Goal: Information Seeking & Learning: Find specific fact

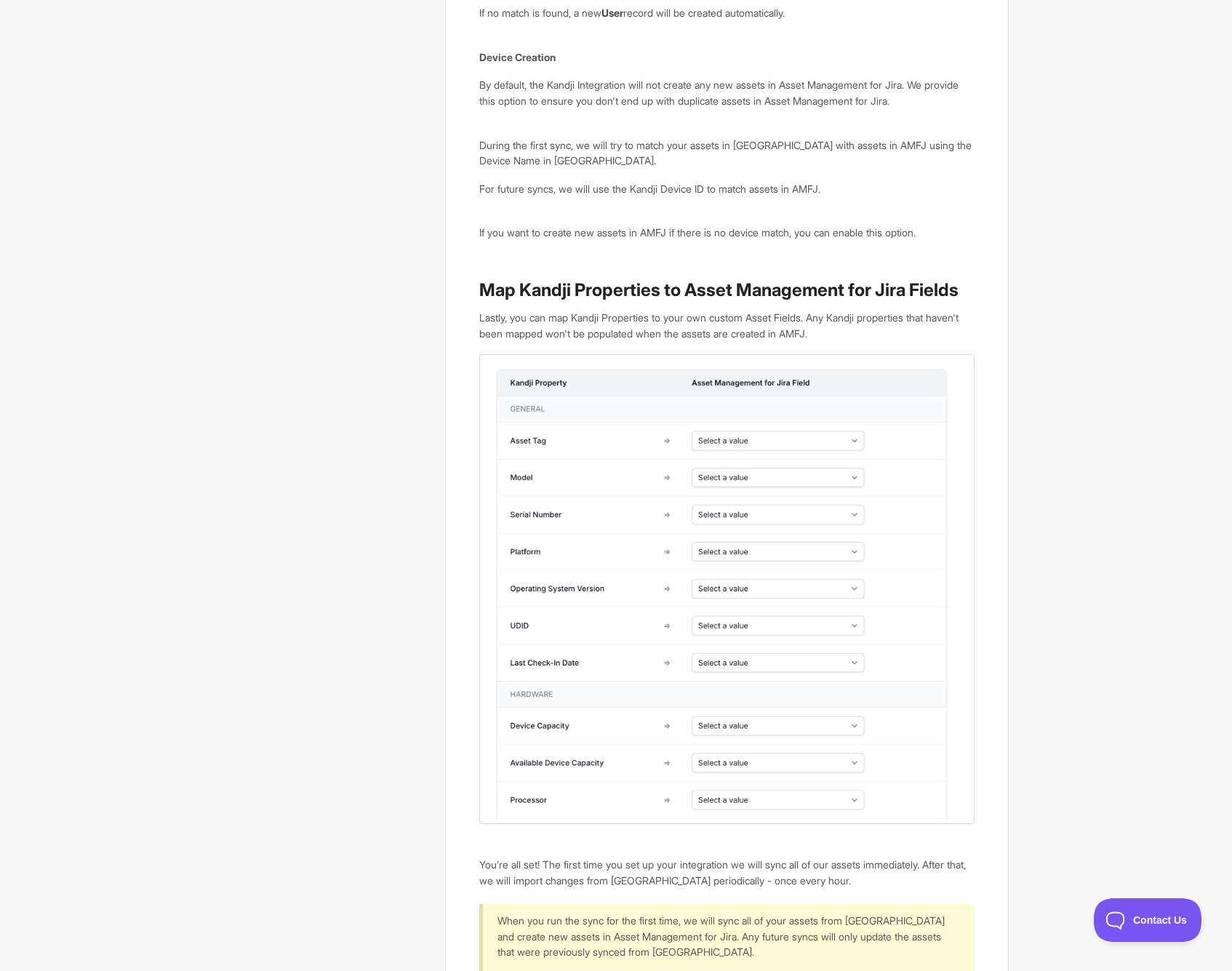
scroll to position [4063, 0]
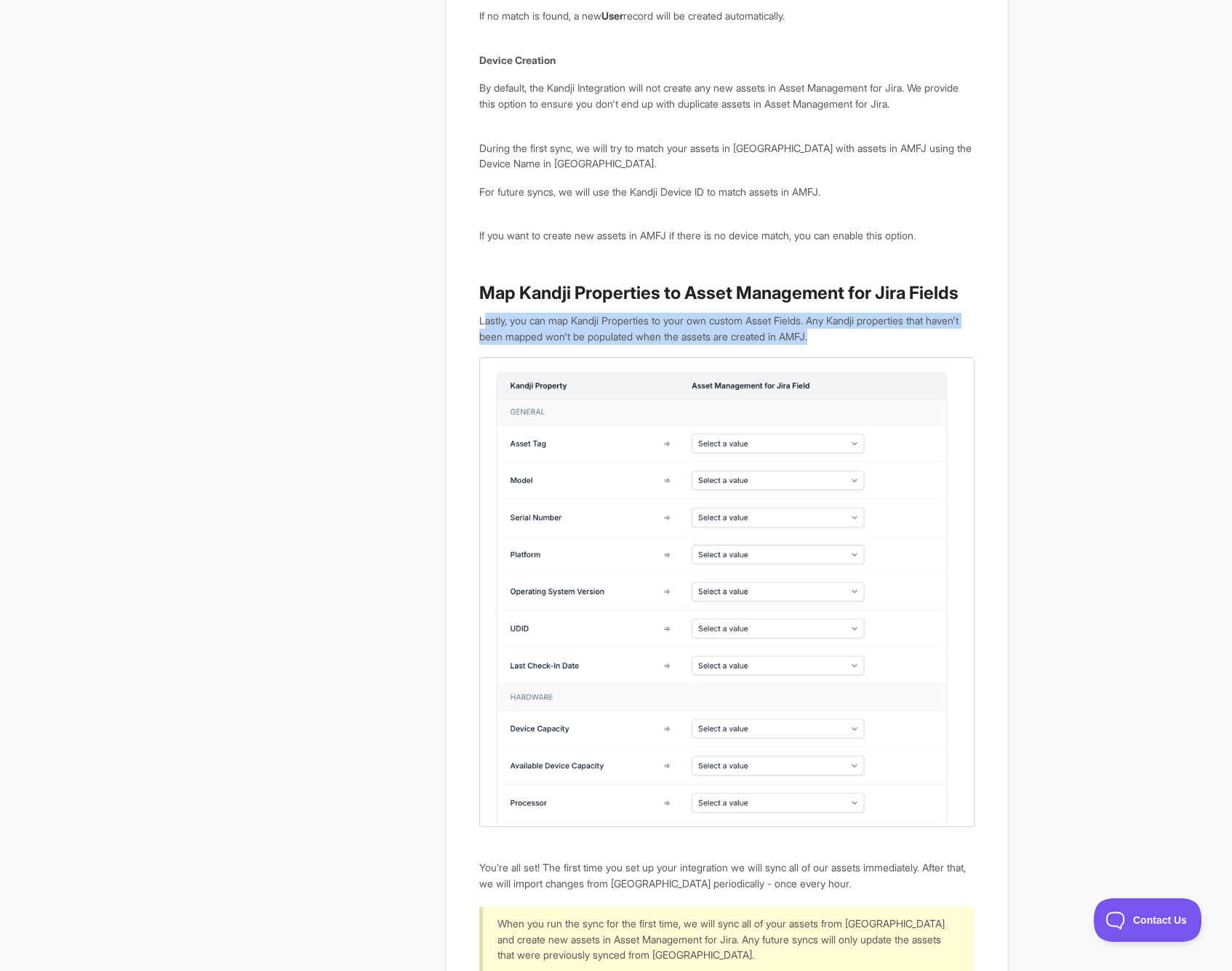
drag, startPoint x: 485, startPoint y: 291, endPoint x: 889, endPoint y: 299, distance: 404.1
click at [889, 313] on p "Lastly, you can map Kandji Properties to your own custom Asset Fields. Any Kand…" at bounding box center [727, 328] width 495 height 31
drag, startPoint x: 528, startPoint y: 733, endPoint x: 589, endPoint y: 730, distance: 61.1
click at [619, 734] on img at bounding box center [727, 592] width 495 height 470
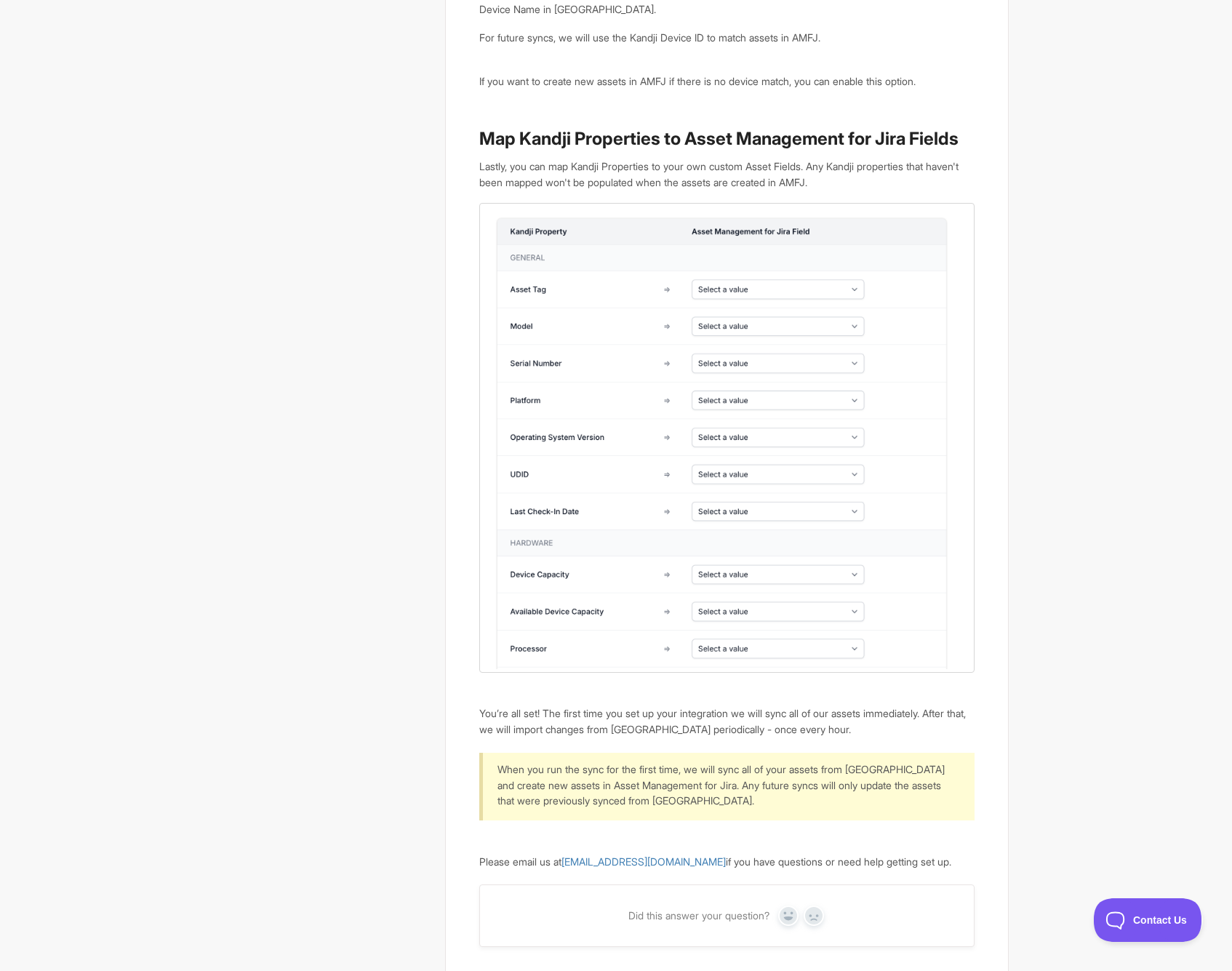
scroll to position [4314, 0]
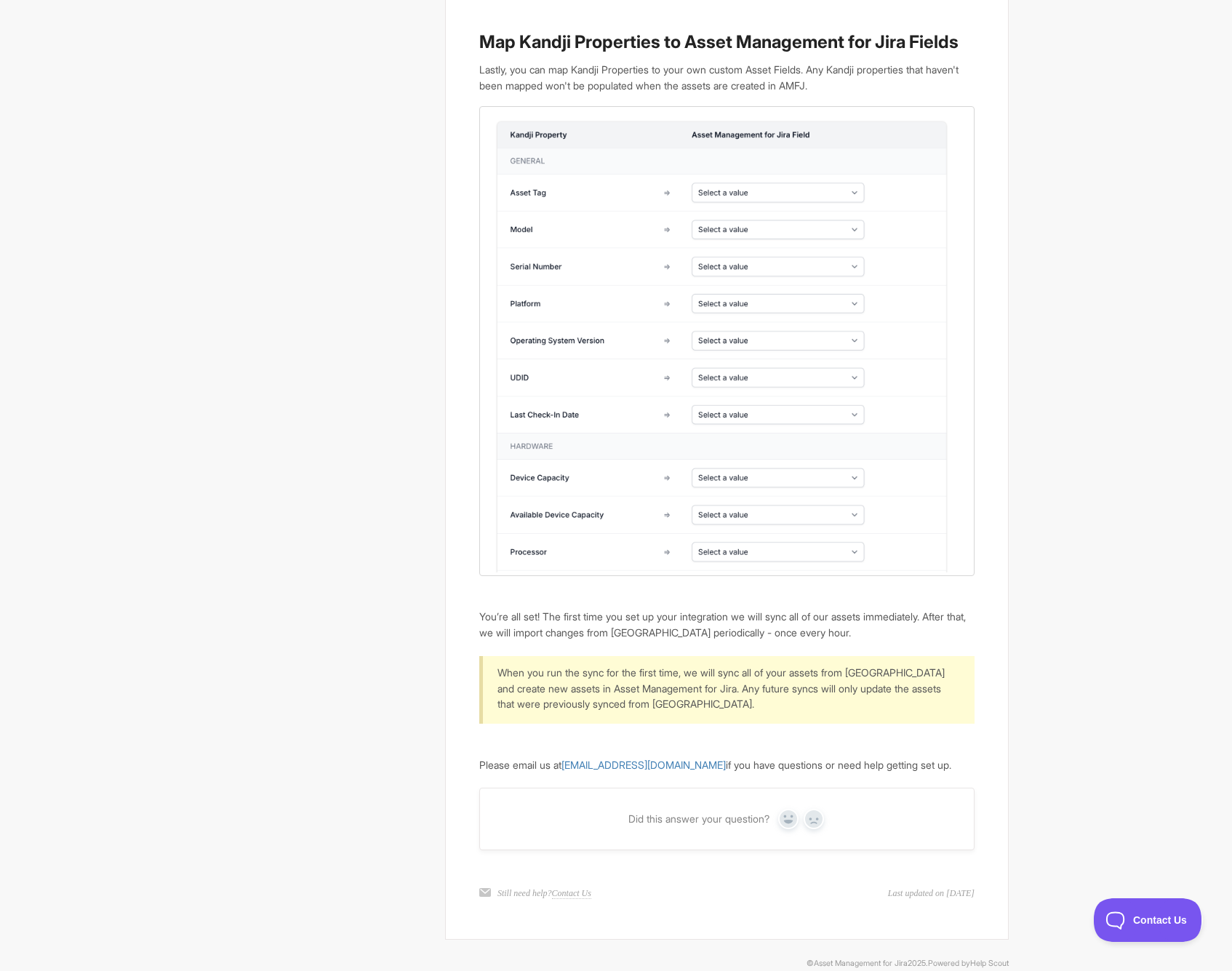
click at [537, 344] on img at bounding box center [727, 340] width 495 height 470
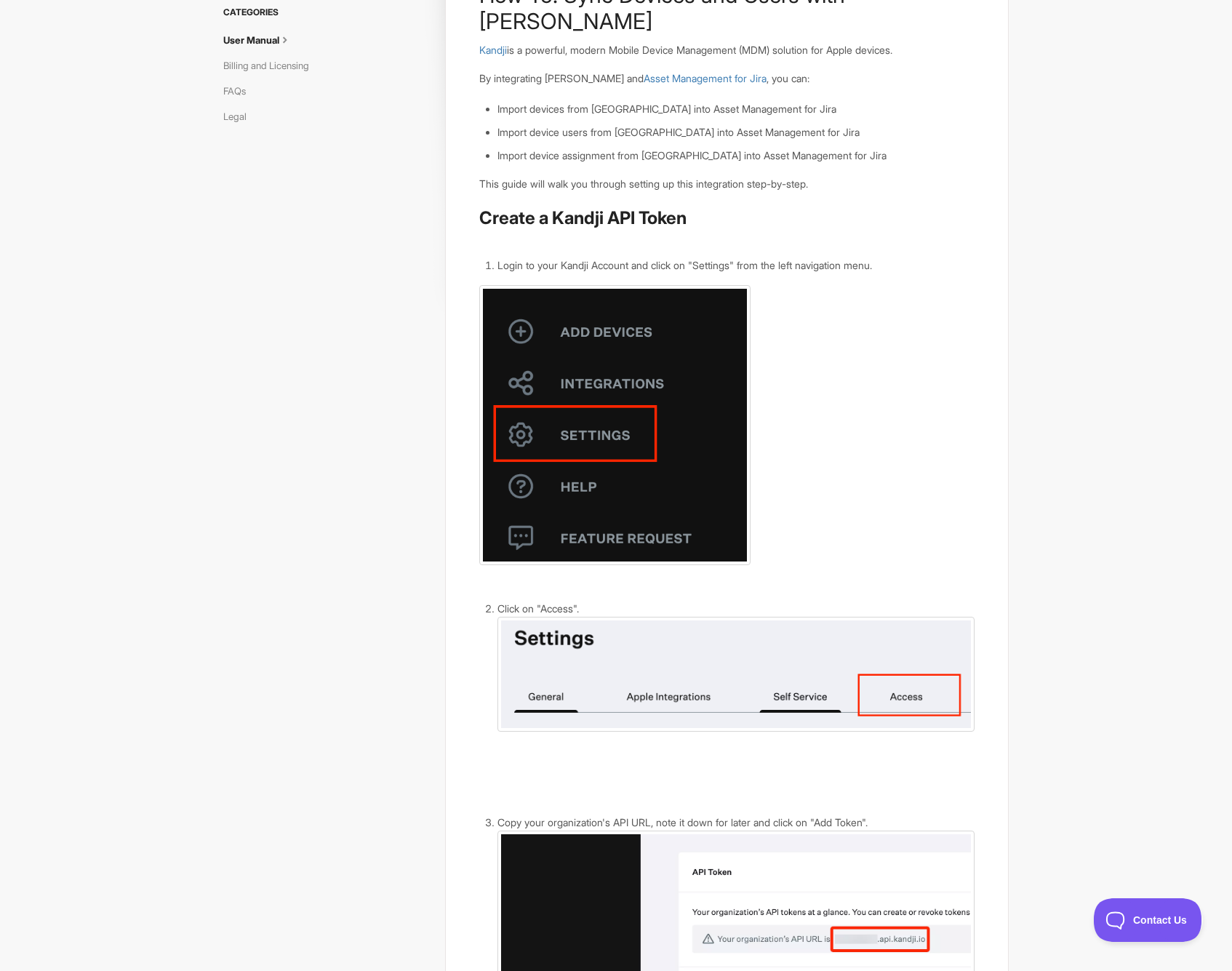
scroll to position [0, 0]
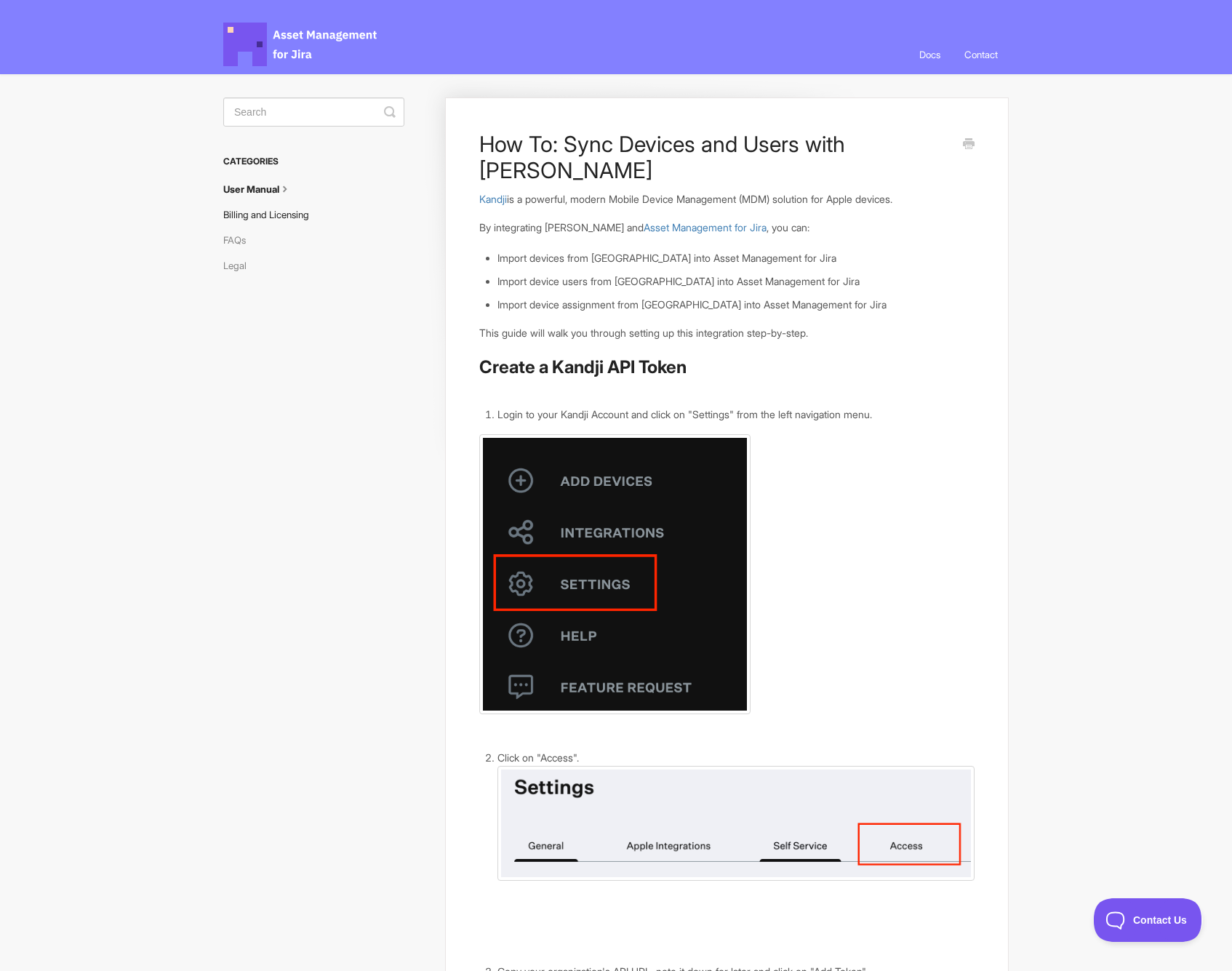
click at [261, 215] on link "Billing and Licensing" at bounding box center [272, 214] width 97 height 23
click at [246, 217] on link "Billing and Licensing" at bounding box center [272, 214] width 97 height 23
click at [268, 212] on link "Billing and Licensing" at bounding box center [272, 214] width 97 height 23
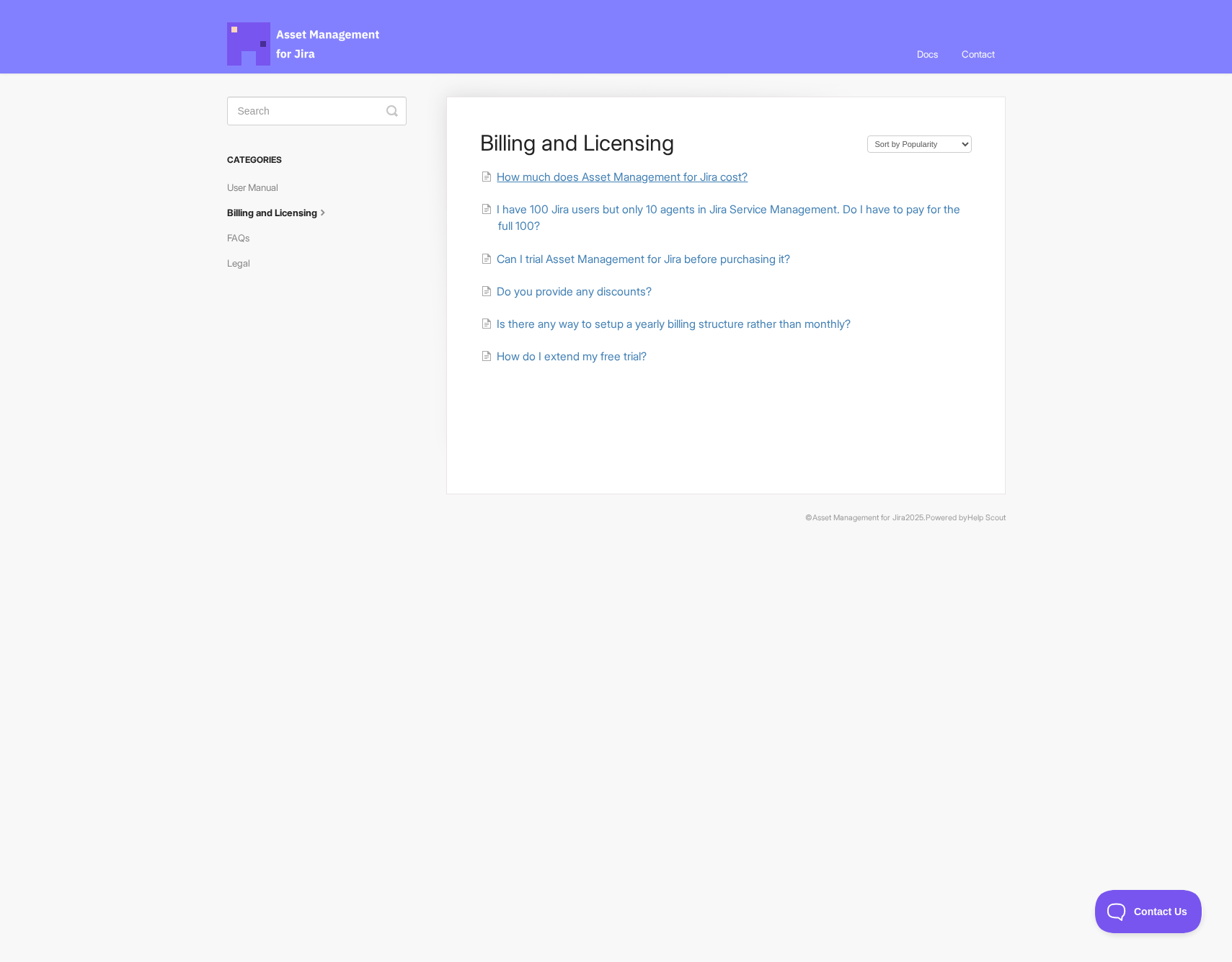
click at [628, 182] on span "How much does Asset Management for Jira cost?" at bounding box center [622, 177] width 251 height 14
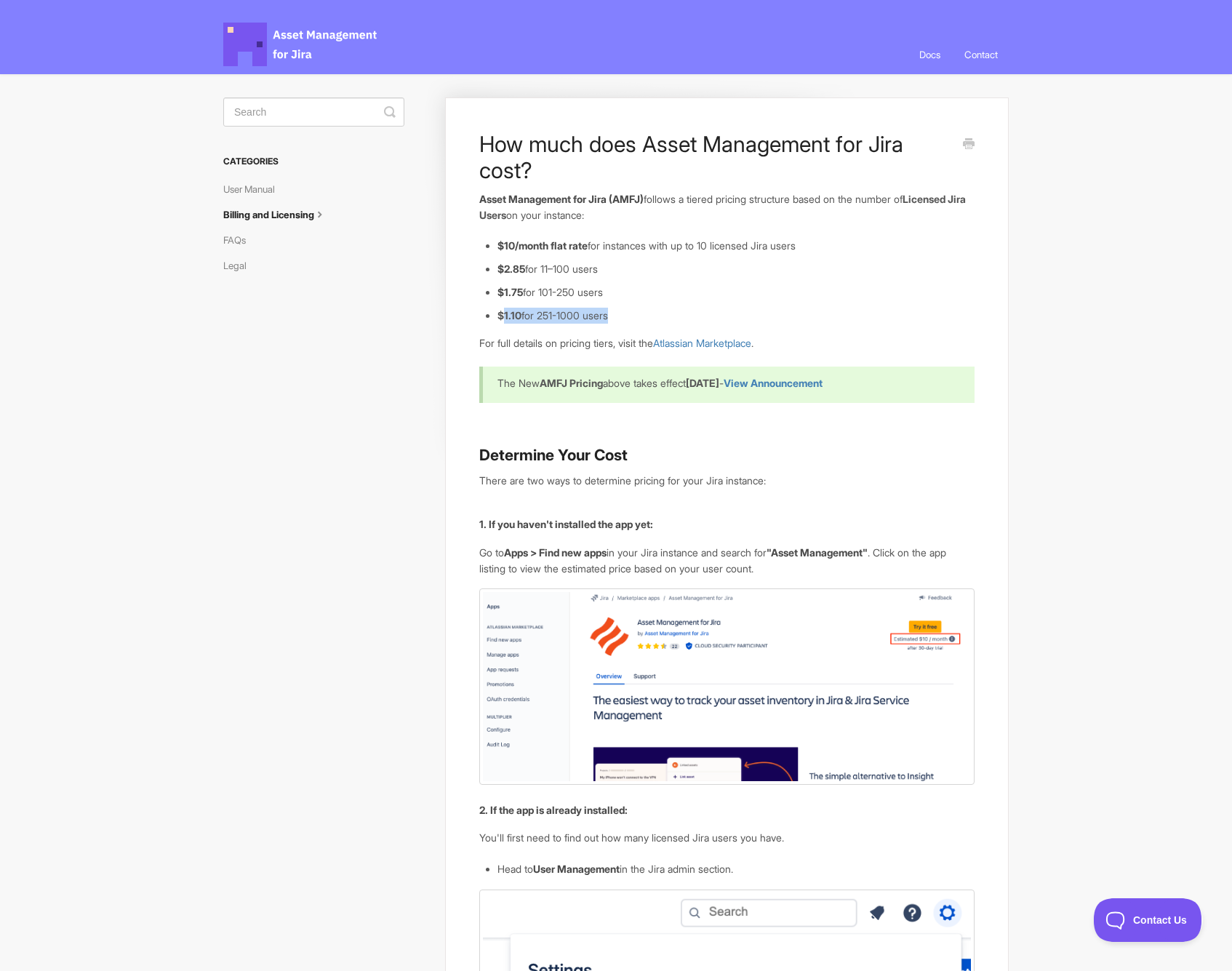
drag, startPoint x: 611, startPoint y: 311, endPoint x: 504, endPoint y: 310, distance: 107.0
click at [504, 310] on li "$1.10 for 251-1000 users" at bounding box center [736, 316] width 477 height 16
drag, startPoint x: 506, startPoint y: 248, endPoint x: 728, endPoint y: 245, distance: 222.0
click at [728, 245] on li "$10/month flat rate for instances with up to 10 licensed Jira users" at bounding box center [736, 245] width 477 height 16
drag, startPoint x: 627, startPoint y: 310, endPoint x: 504, endPoint y: 313, distance: 123.0
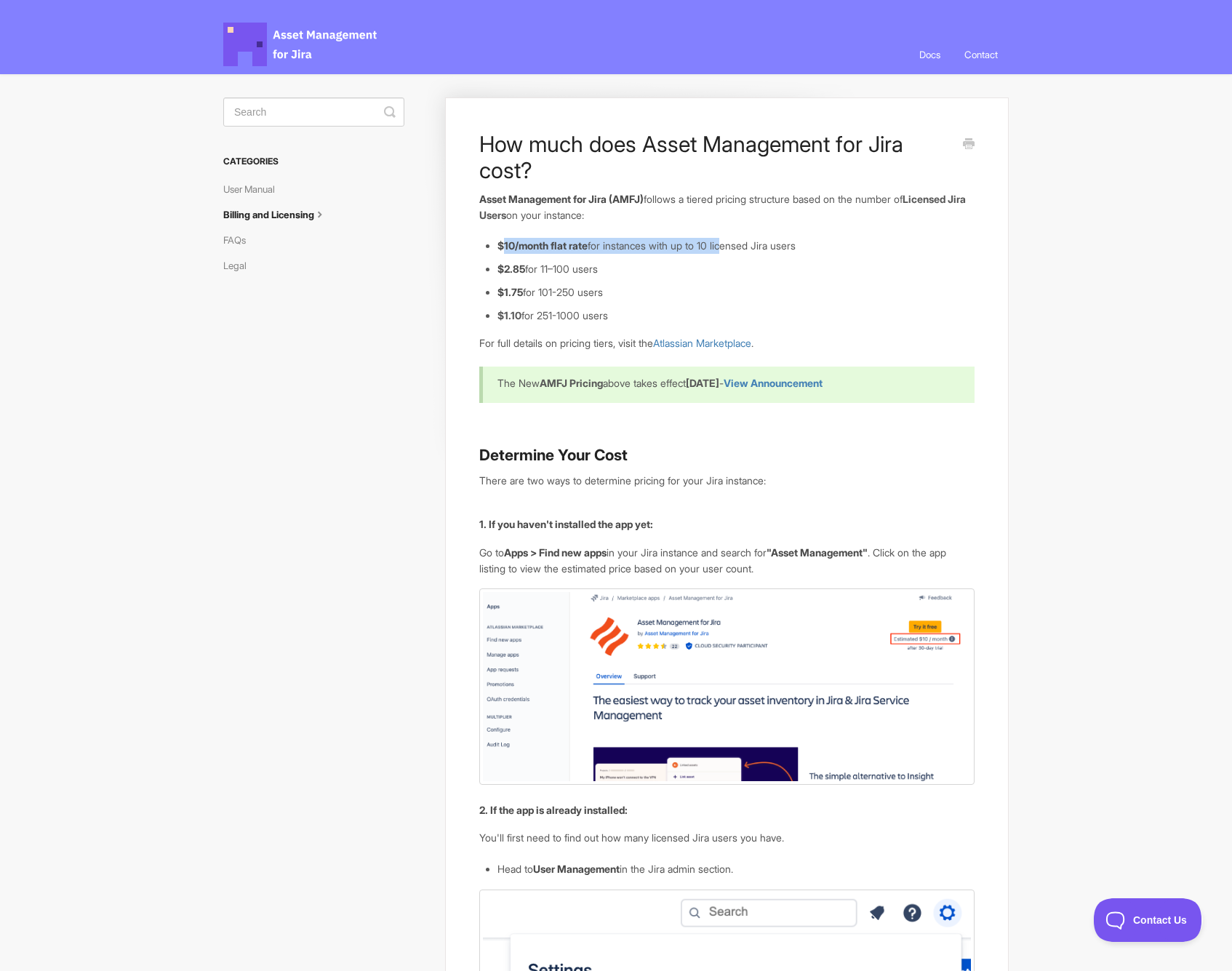
click at [504, 313] on li "$1.10 for 251-1000 users" at bounding box center [736, 316] width 477 height 16
click at [614, 311] on li "$1.10 for 251-1000 users" at bounding box center [736, 316] width 477 height 16
drag, startPoint x: 622, startPoint y: 313, endPoint x: 501, endPoint y: 315, distance: 121.0
click at [501, 315] on li "$1.10 for 251-1000 users" at bounding box center [736, 316] width 477 height 16
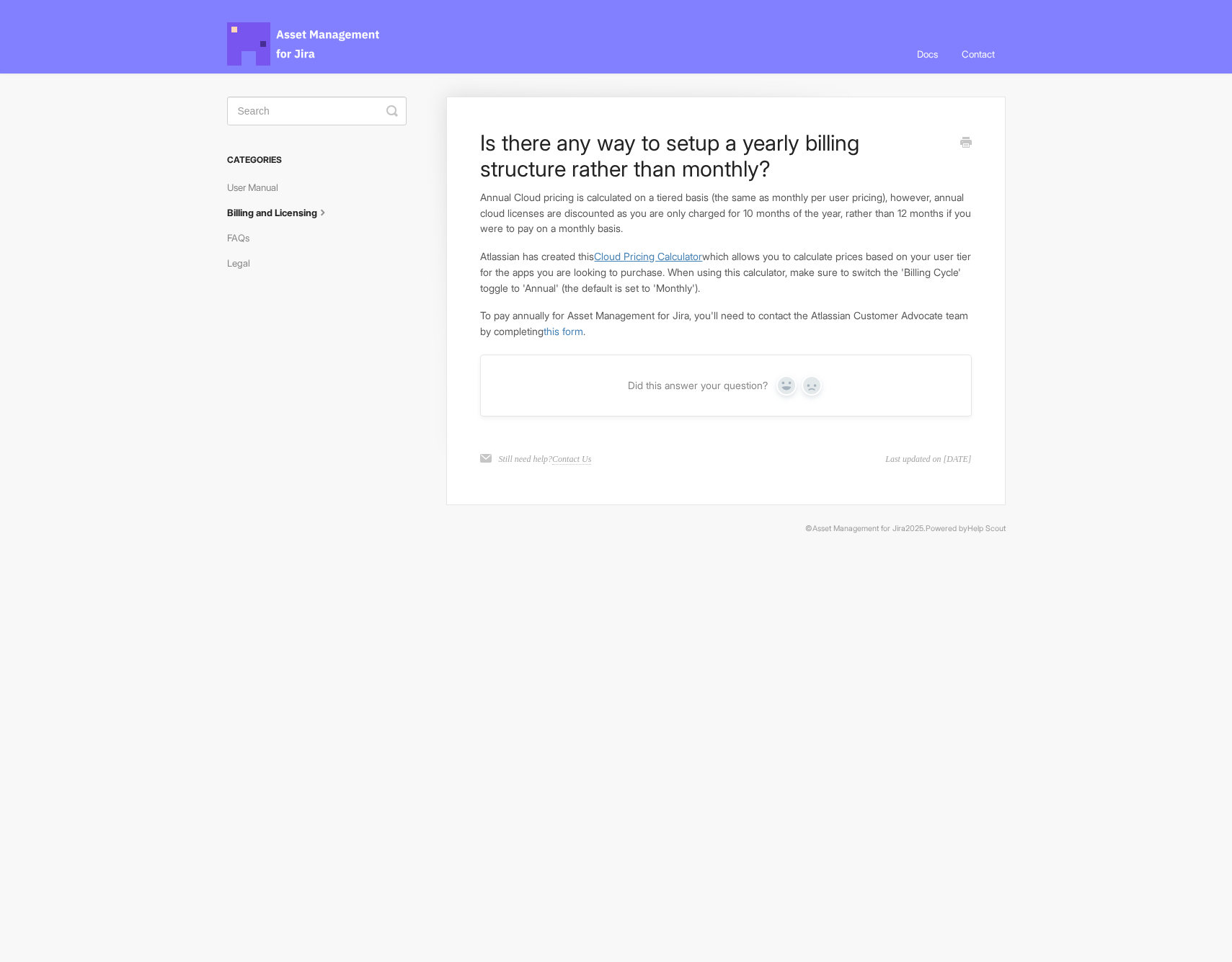
click at [648, 258] on link "Cloud Pricing Calculator" at bounding box center [648, 256] width 108 height 12
